Goal: Find contact information: Find contact information

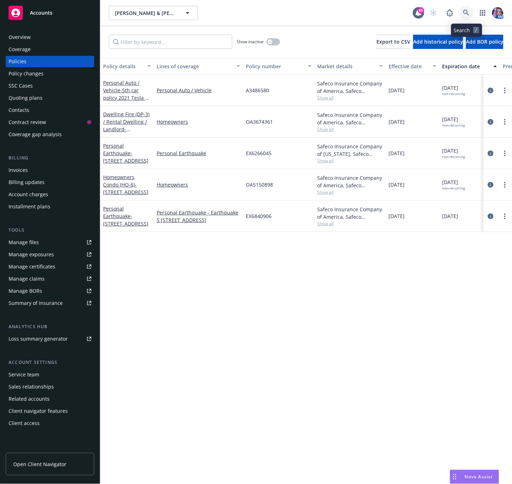
click at [465, 11] on icon at bounding box center [467, 13] width 6 height 6
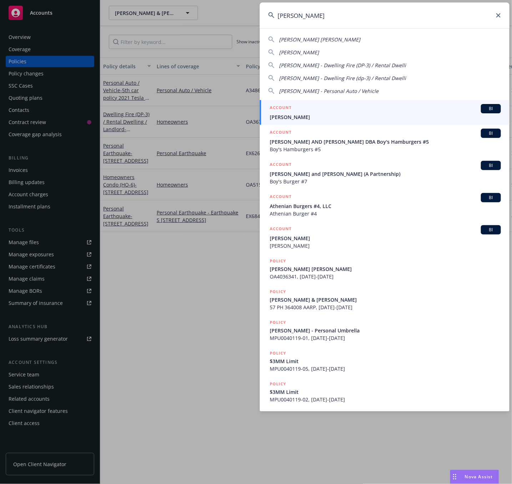
type input "[PERSON_NAME]"
click at [308, 109] on div "ACCOUNT BI" at bounding box center [385, 108] width 231 height 9
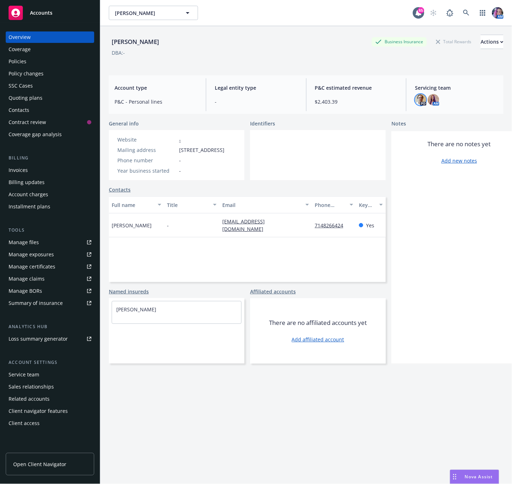
click at [417, 103] on img at bounding box center [420, 99] width 11 height 11
drag, startPoint x: 344, startPoint y: 117, endPoint x: 370, endPoint y: 119, distance: 25.4
click at [370, 119] on span "[PERSON_NAME]" at bounding box center [368, 118] width 92 height 9
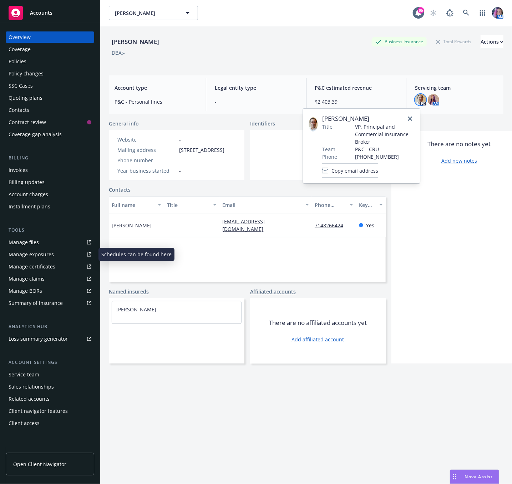
copy span "Dionisiou"
drag, startPoint x: 373, startPoint y: 171, endPoint x: 216, endPoint y: 193, distance: 158.6
click at [373, 171] on span "Copy email address" at bounding box center [355, 170] width 47 height 7
